Goal: Information Seeking & Learning: Learn about a topic

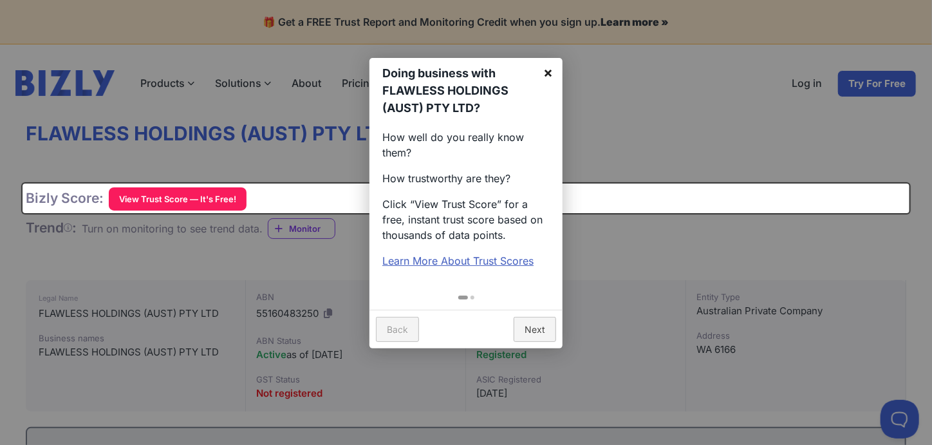
click at [548, 76] on link "×" at bounding box center [548, 72] width 29 height 29
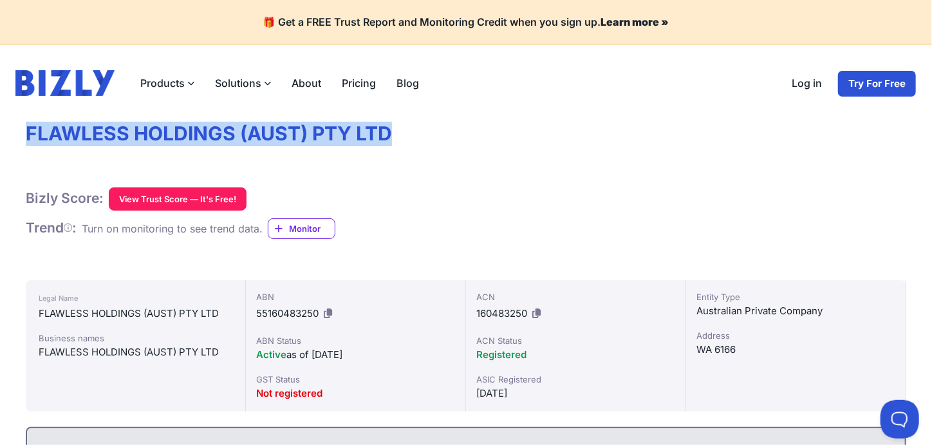
drag, startPoint x: 396, startPoint y: 137, endPoint x: 0, endPoint y: 138, distance: 396.0
copy h1 "FLAWLESS HOLDINGS (AUST) PTY LTD"
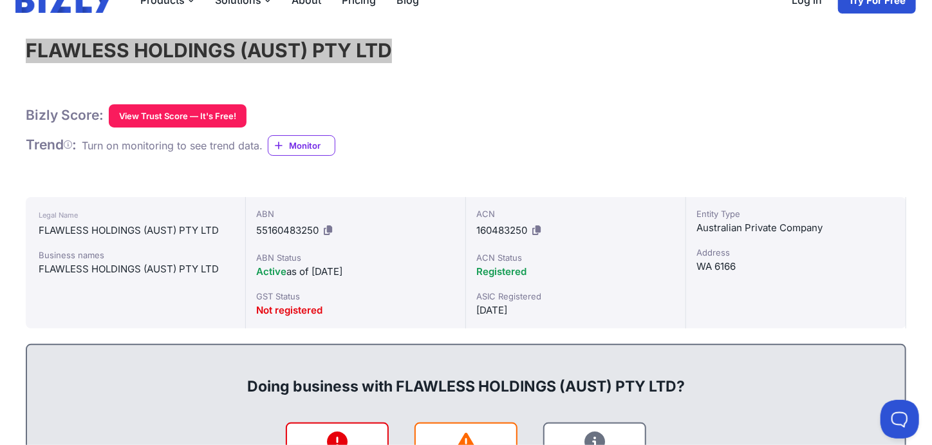
scroll to position [107, 0]
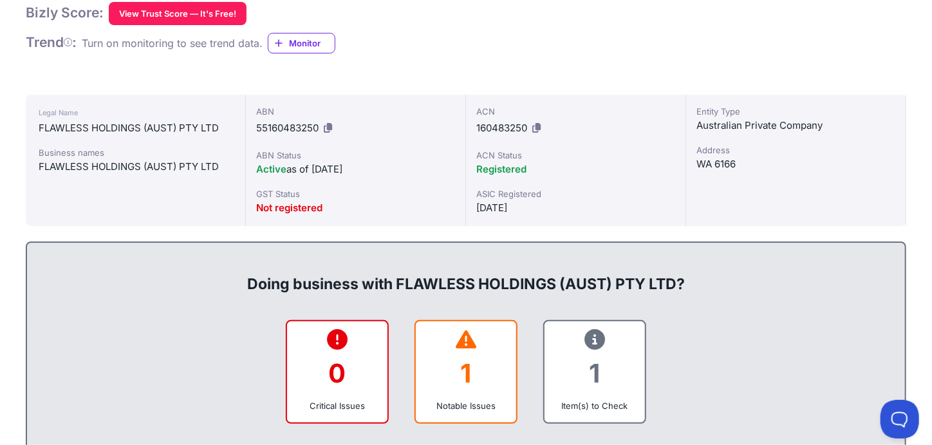
scroll to position [150, 0]
